Goal: Task Accomplishment & Management: Manage account settings

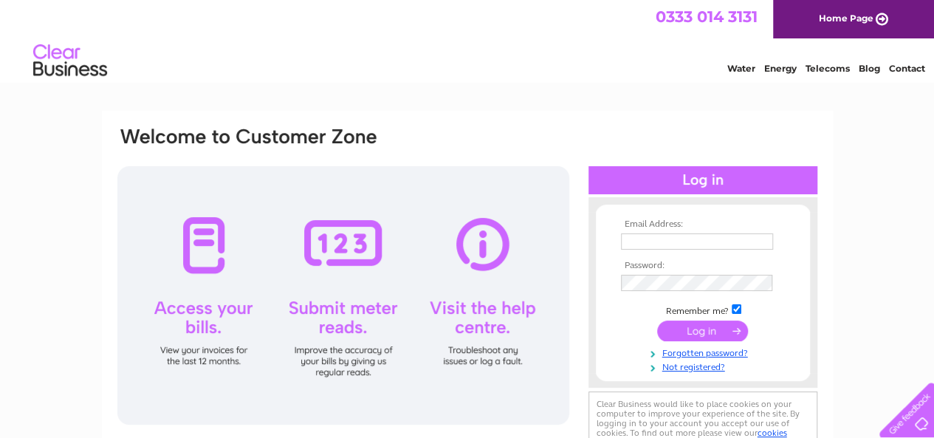
type input "[EMAIL_ADDRESS][DOMAIN_NAME]"
click at [696, 329] on input "submit" at bounding box center [702, 331] width 91 height 21
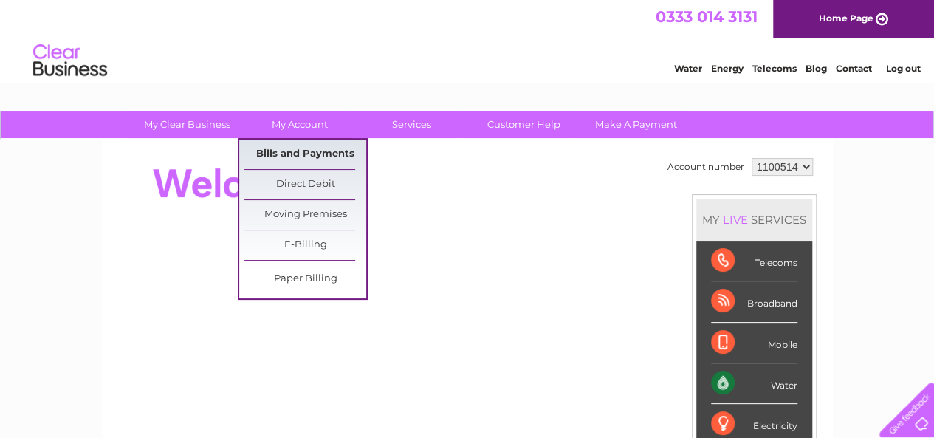
click at [315, 151] on link "Bills and Payments" at bounding box center [306, 155] width 122 height 30
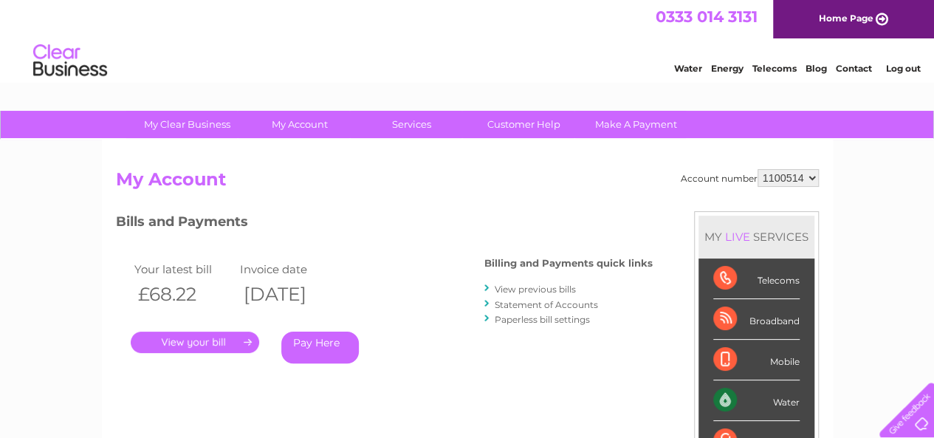
click at [208, 346] on link "." at bounding box center [195, 342] width 129 height 21
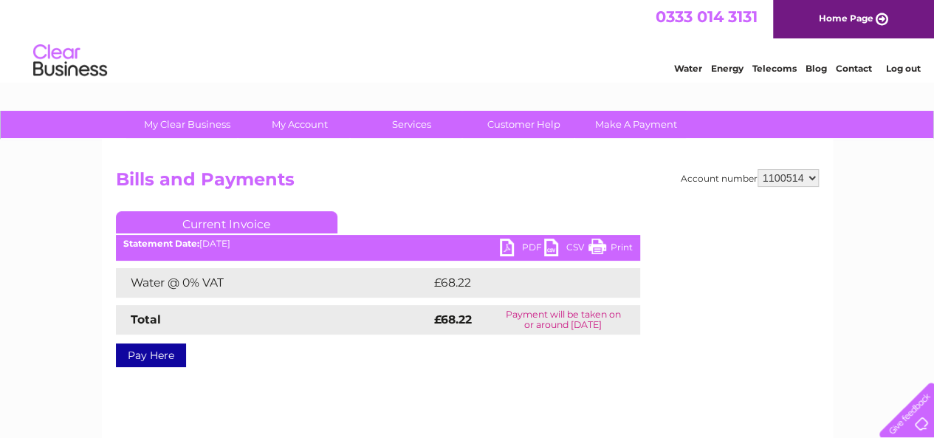
click at [507, 250] on link "PDF" at bounding box center [522, 249] width 44 height 21
